Goal: Information Seeking & Learning: Learn about a topic

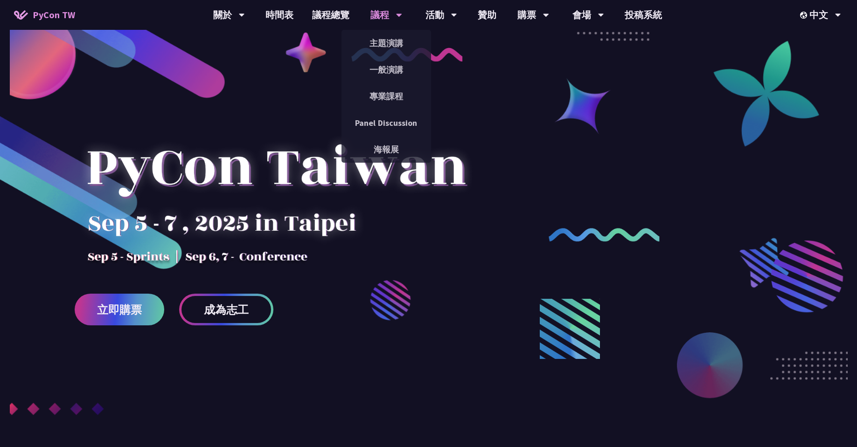
click at [245, 11] on icon at bounding box center [242, 14] width 6 height 9
click at [398, 69] on link "一般演講" at bounding box center [386, 70] width 90 height 22
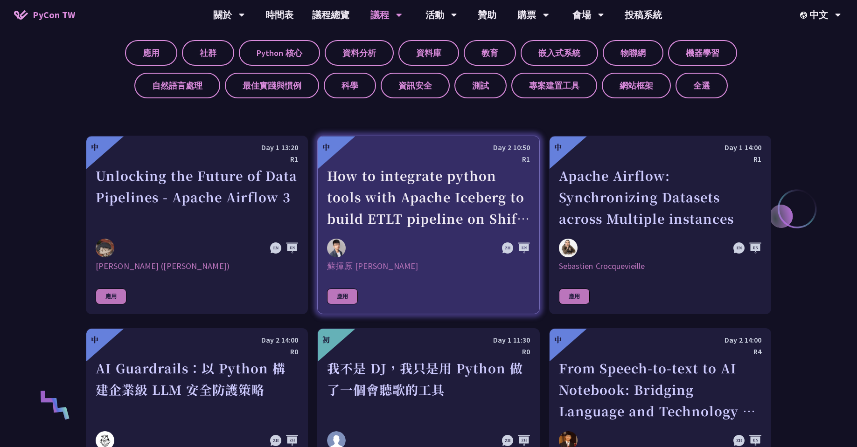
scroll to position [420, 0]
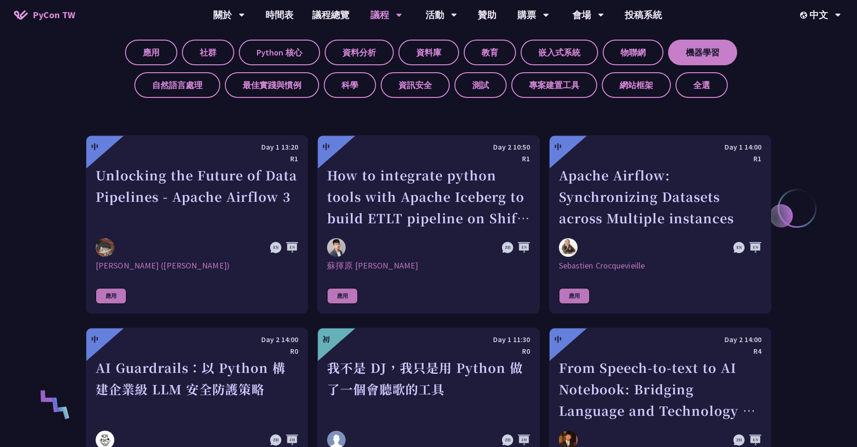
click at [697, 51] on label "機器學習" at bounding box center [702, 53] width 69 height 26
click at [0, 0] on input "機器學習" at bounding box center [0, 0] width 0 height 0
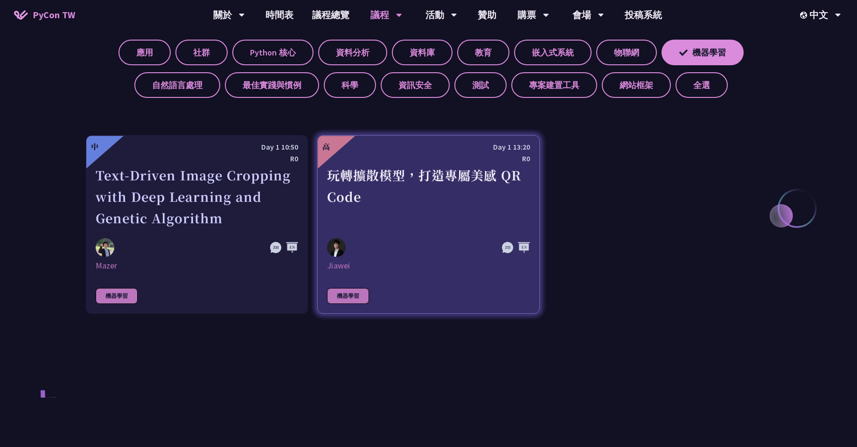
click at [406, 167] on div "玩轉擴散模型，打造專屬美感 QR Code" at bounding box center [428, 197] width 202 height 64
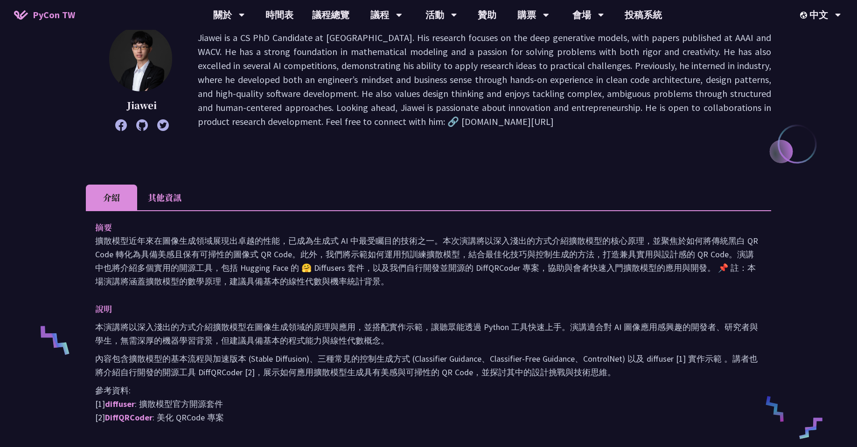
scroll to position [140, 0]
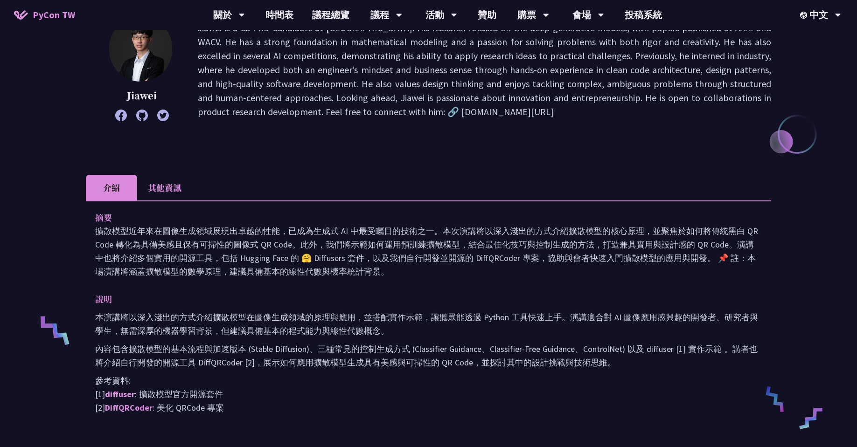
click at [492, 115] on p "Jiawei is a CS PhD Candidate at [GEOGRAPHIC_DATA]. His research focuses on the …" at bounding box center [484, 70] width 573 height 98
click at [501, 109] on p "Jiawei is a CS PhD Candidate at [GEOGRAPHIC_DATA]. His research focuses on the …" at bounding box center [484, 70] width 573 height 98
drag, startPoint x: 544, startPoint y: 111, endPoint x: 435, endPoint y: 115, distance: 108.7
click at [436, 115] on p "Jiawei is a CS PhD Candidate at [GEOGRAPHIC_DATA]. His research focuses on the …" at bounding box center [484, 70] width 573 height 98
click at [421, 115] on p "Jiawei is a CS PhD Candidate at [GEOGRAPHIC_DATA]. His research focuses on the …" at bounding box center [484, 70] width 573 height 98
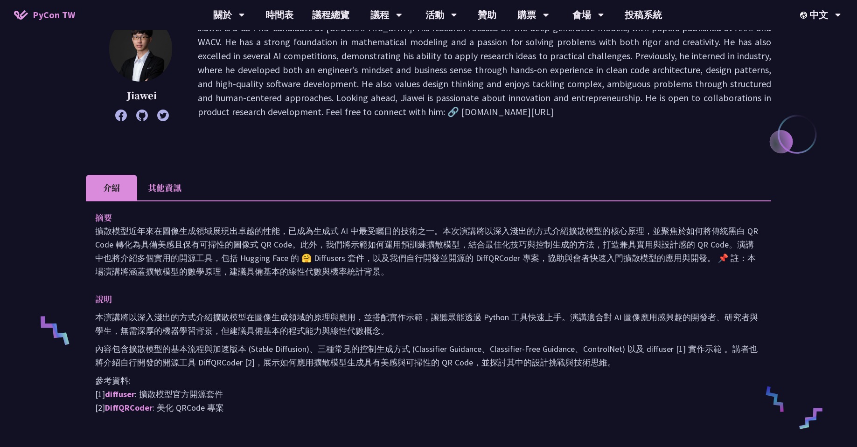
click at [414, 111] on p "Jiawei is a CS PhD Candidate at [GEOGRAPHIC_DATA]. His research focuses on the …" at bounding box center [484, 70] width 573 height 98
drag, startPoint x: 452, startPoint y: 114, endPoint x: 514, endPoint y: 111, distance: 62.1
click at [510, 112] on p "Jiawei is a CS PhD Candidate at [GEOGRAPHIC_DATA]. His research focuses on the …" at bounding box center [484, 70] width 573 height 98
click at [514, 112] on p "Jiawei is a CS PhD Candidate at [GEOGRAPHIC_DATA]. His research focuses on the …" at bounding box center [484, 70] width 573 height 98
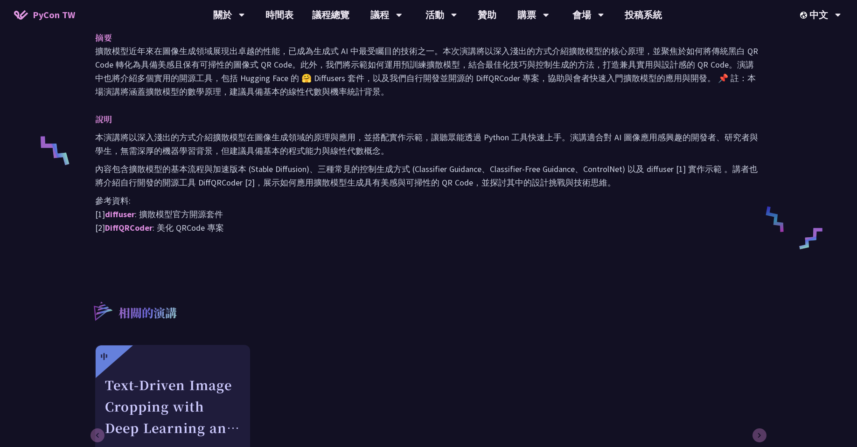
scroll to position [187, 0]
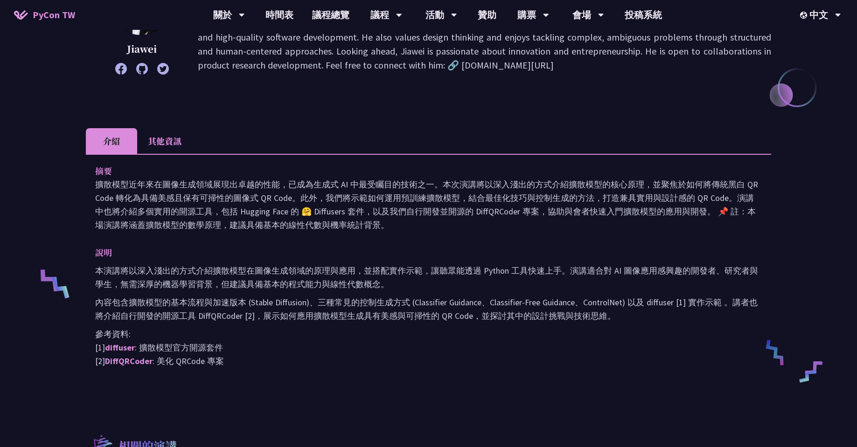
drag, startPoint x: 536, startPoint y: 60, endPoint x: 422, endPoint y: 62, distance: 113.3
click at [422, 62] on p "Jiawei is a CS PhD Candidate at [GEOGRAPHIC_DATA]. His research focuses on the …" at bounding box center [484, 23] width 573 height 98
copy p "[DOMAIN_NAME][URL]"
